Goal: Task Accomplishment & Management: Manage account settings

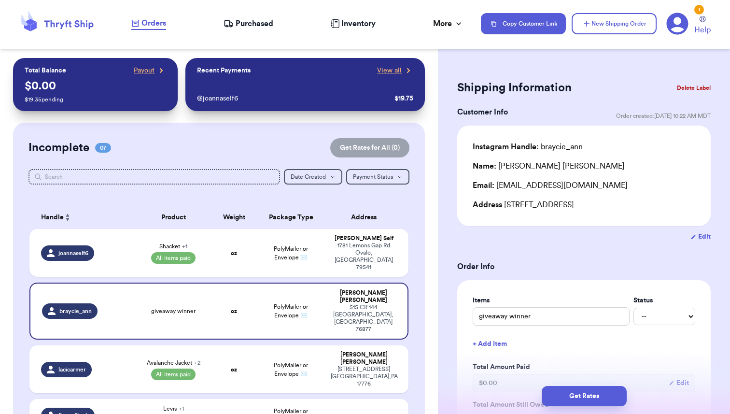
scroll to position [132, 0]
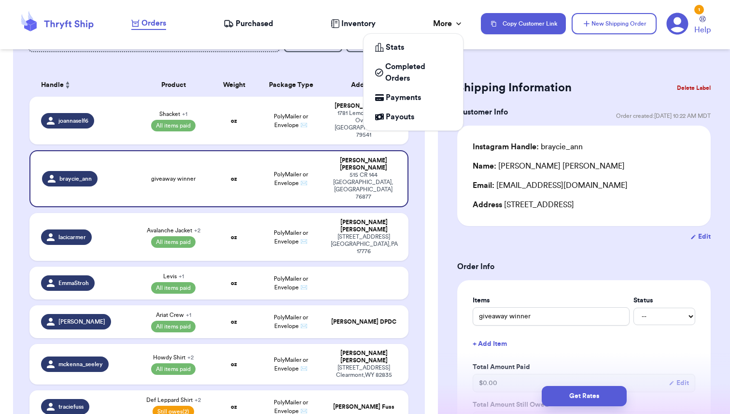
click at [454, 20] on icon at bounding box center [459, 24] width 10 height 10
click at [410, 98] on span "Payments" at bounding box center [403, 98] width 35 height 12
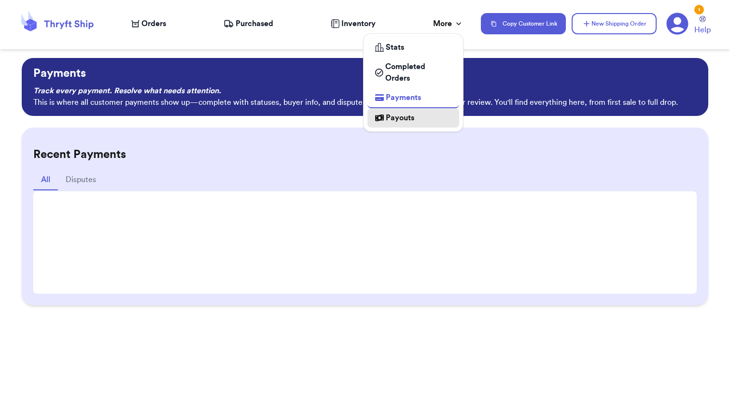
click at [411, 121] on span "Payouts" at bounding box center [400, 118] width 28 height 12
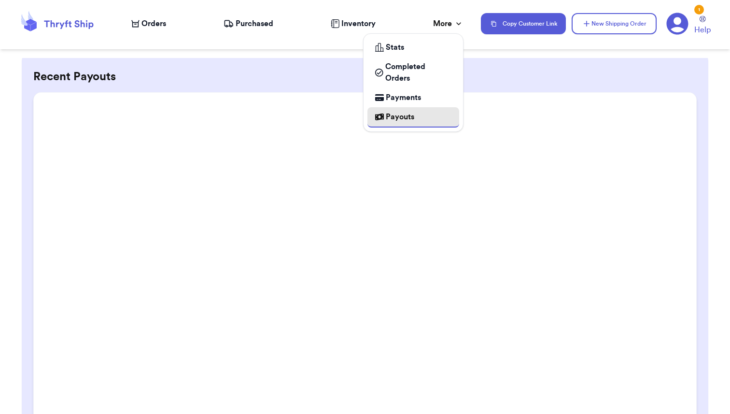
scroll to position [99, 0]
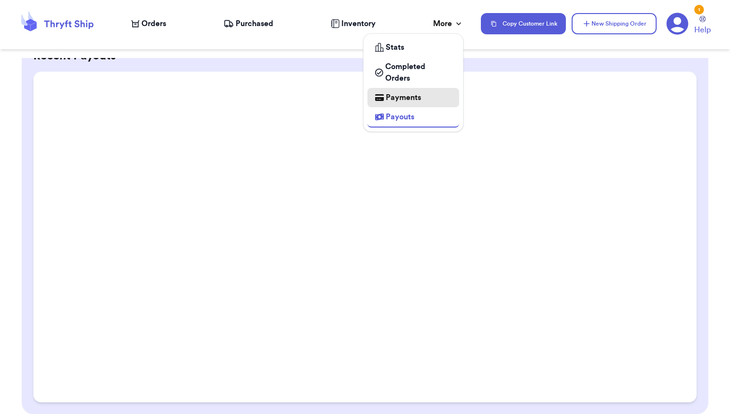
click at [403, 98] on span "Payments" at bounding box center [403, 98] width 35 height 12
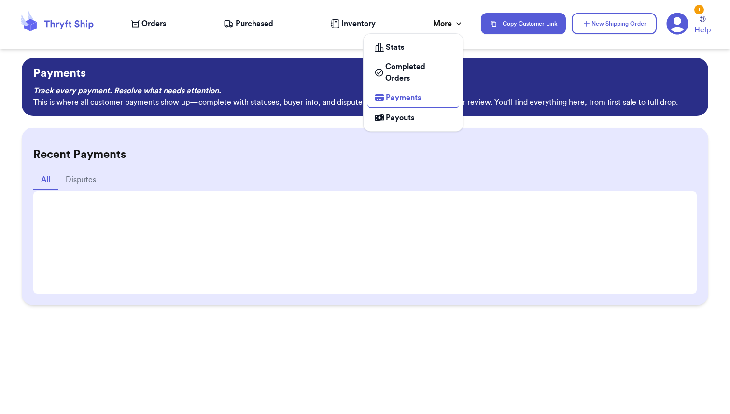
click at [449, 23] on div "More" at bounding box center [448, 24] width 30 height 12
click at [400, 68] on span "Completed Orders" at bounding box center [418, 72] width 66 height 23
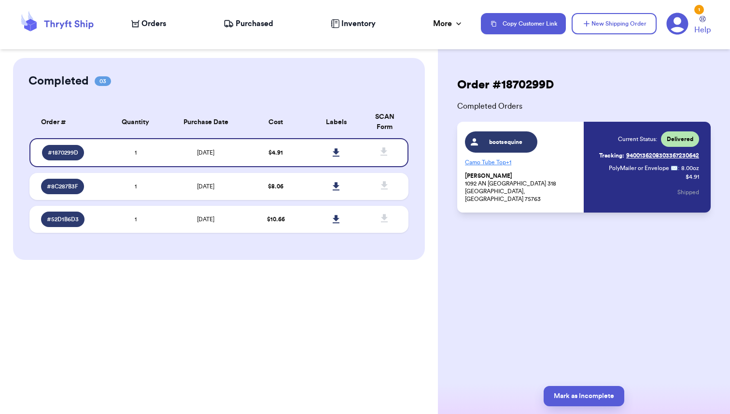
click at [155, 22] on span "Orders" at bounding box center [154, 24] width 25 height 12
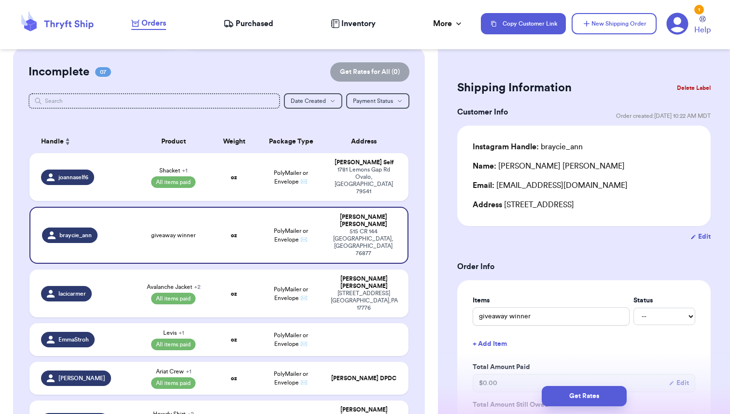
scroll to position [63, 0]
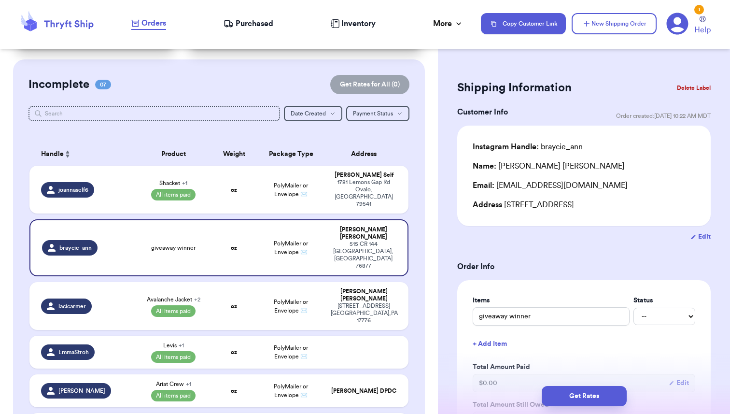
click at [263, 26] on span "Purchased" at bounding box center [255, 24] width 38 height 12
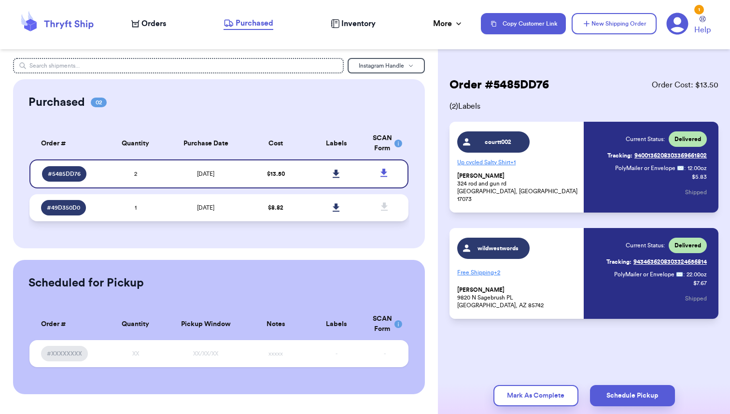
click at [156, 213] on td "1" at bounding box center [135, 207] width 61 height 27
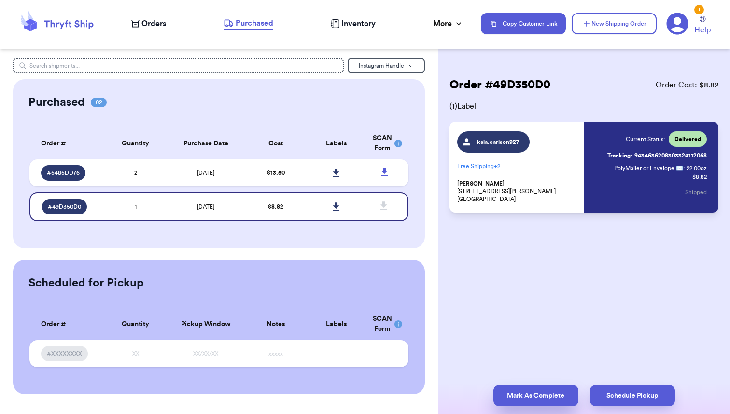
click at [525, 398] on button "Mark As Complete" at bounding box center [536, 395] width 85 height 21
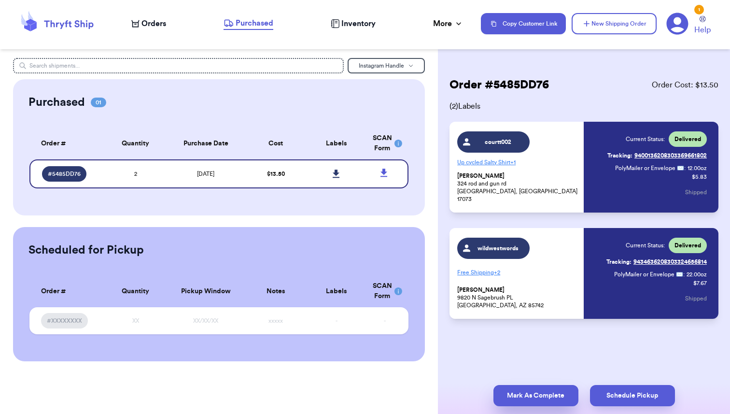
click at [520, 396] on button "Mark As Complete" at bounding box center [536, 395] width 85 height 21
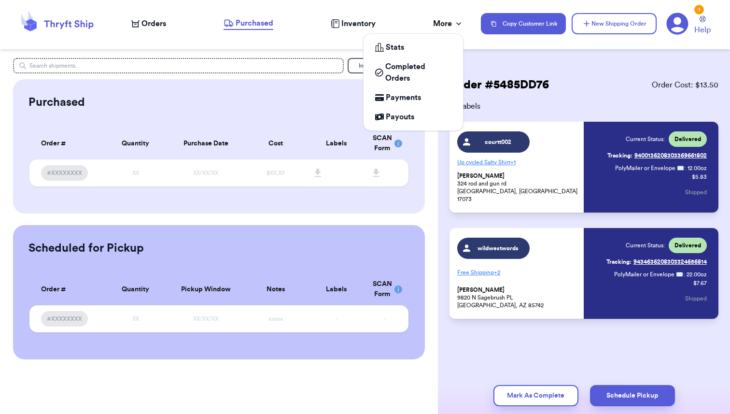
click at [446, 27] on div "More" at bounding box center [448, 24] width 30 height 12
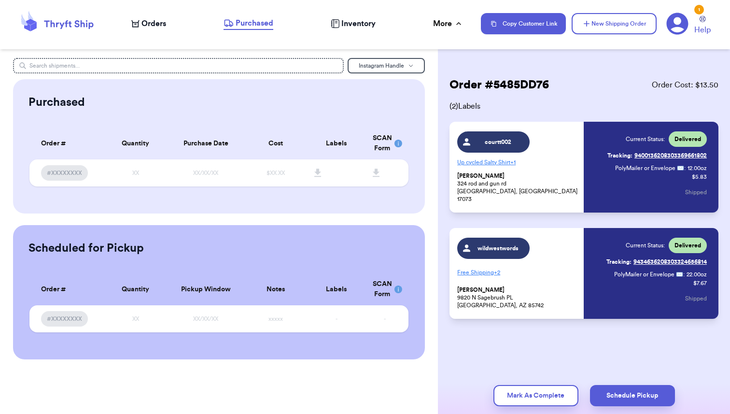
click at [399, 17] on div "Orders Purchased Inventory More Stats Completed Orders Payments Payouts" at bounding box center [301, 23] width 340 height 13
click at [351, 24] on span "Inventory" at bounding box center [358, 24] width 34 height 12
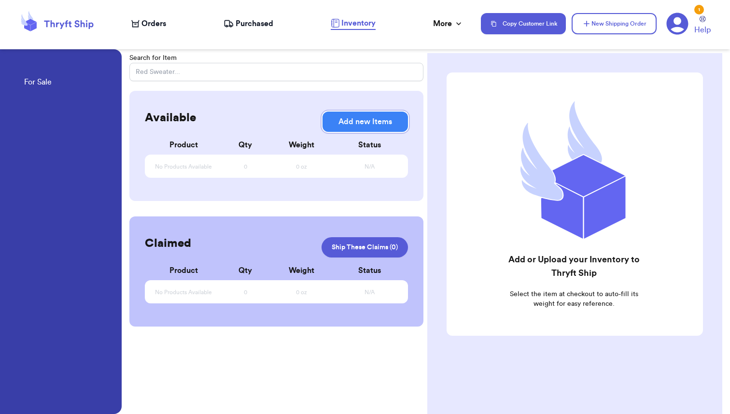
click at [356, 122] on button "Add new Items" at bounding box center [365, 122] width 85 height 20
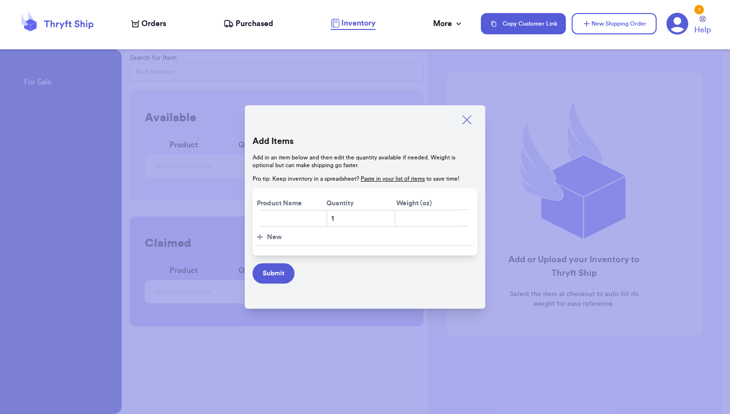
click at [272, 218] on input "text" at bounding box center [293, 218] width 69 height 17
type input "Test"
click at [426, 221] on input "number" at bounding box center [427, 218] width 64 height 17
click at [274, 273] on button "Submit" at bounding box center [274, 273] width 42 height 20
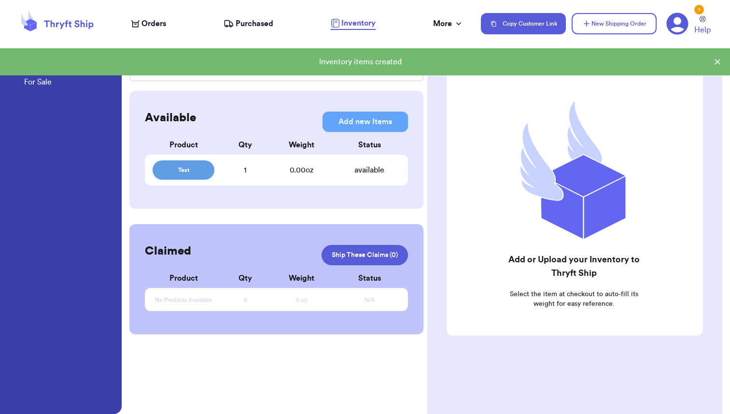
click at [188, 172] on span "Test" at bounding box center [183, 170] width 50 height 8
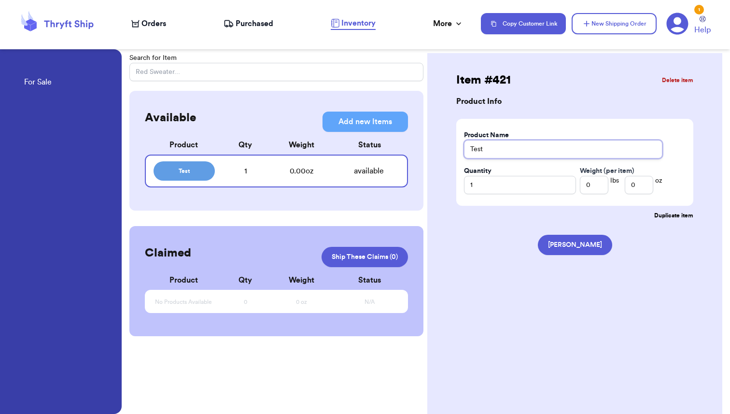
click at [501, 151] on input "Test" at bounding box center [563, 149] width 198 height 18
type input "Test $4"
